Goal: Find specific page/section: Find specific page/section

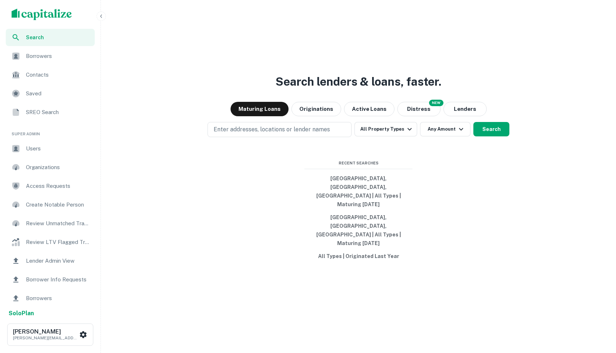
click at [62, 147] on span "Users" at bounding box center [58, 148] width 64 height 9
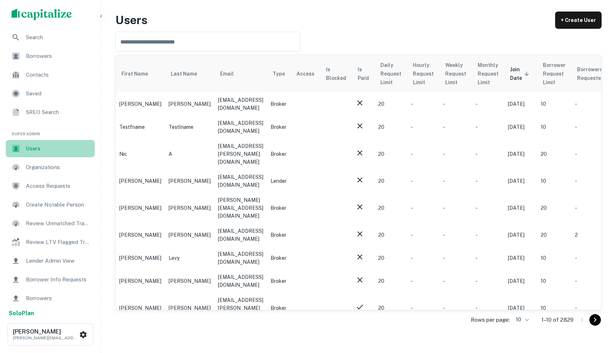
click at [67, 149] on span "Users" at bounding box center [58, 149] width 64 height 8
